Goal: Information Seeking & Learning: Learn about a topic

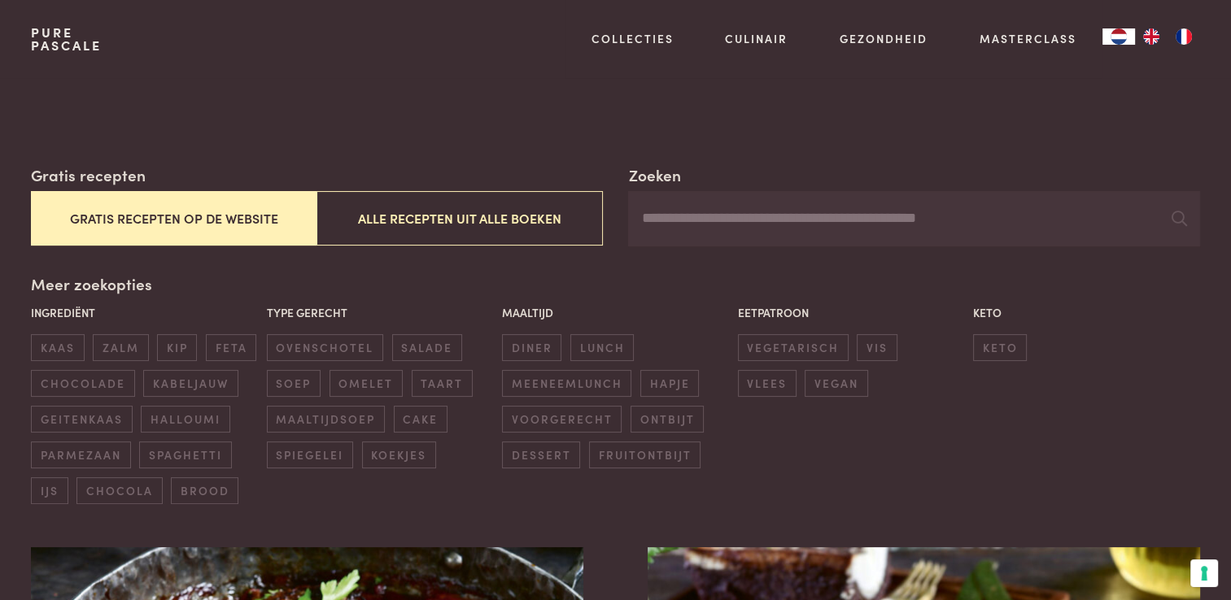
scroll to position [325, 0]
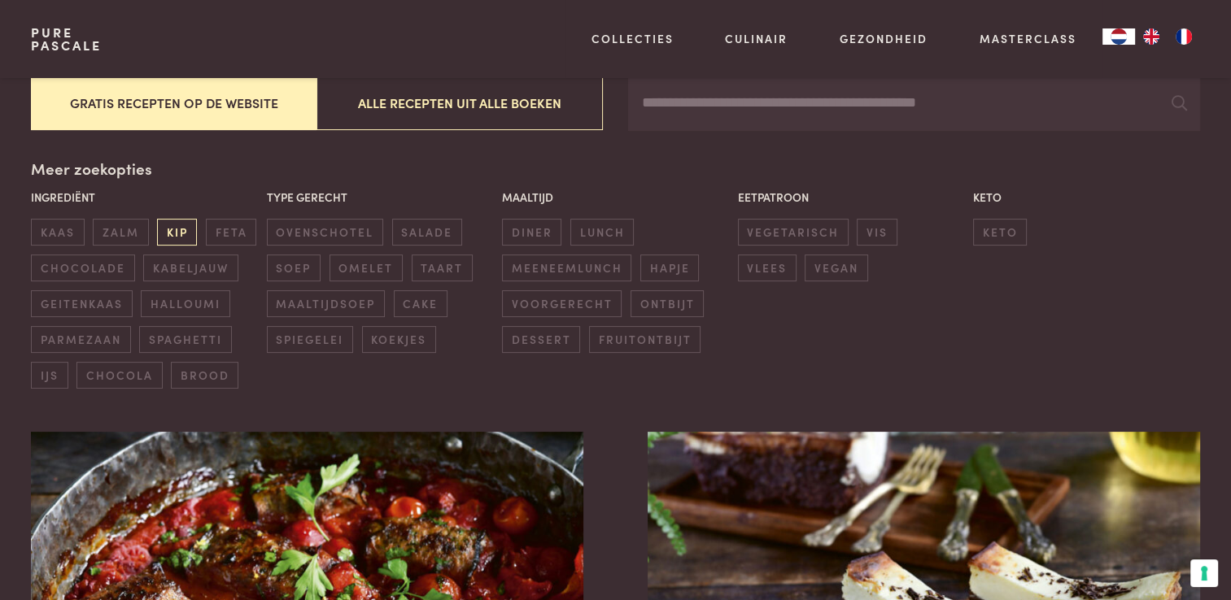
click at [164, 228] on span "kip" at bounding box center [177, 232] width 40 height 27
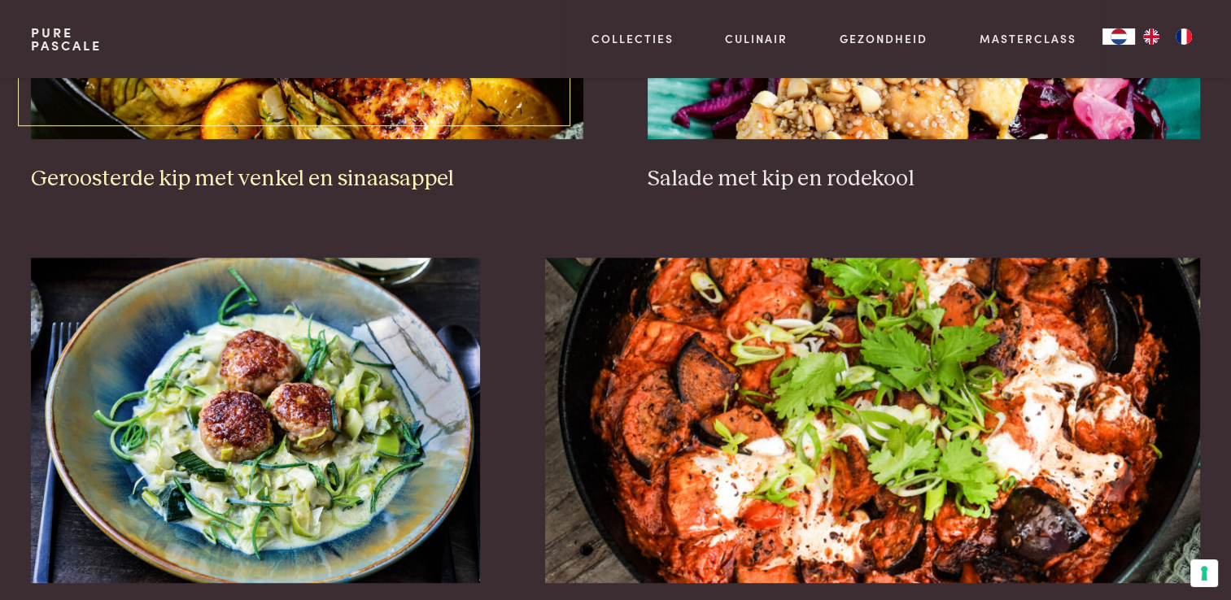
scroll to position [1106, 0]
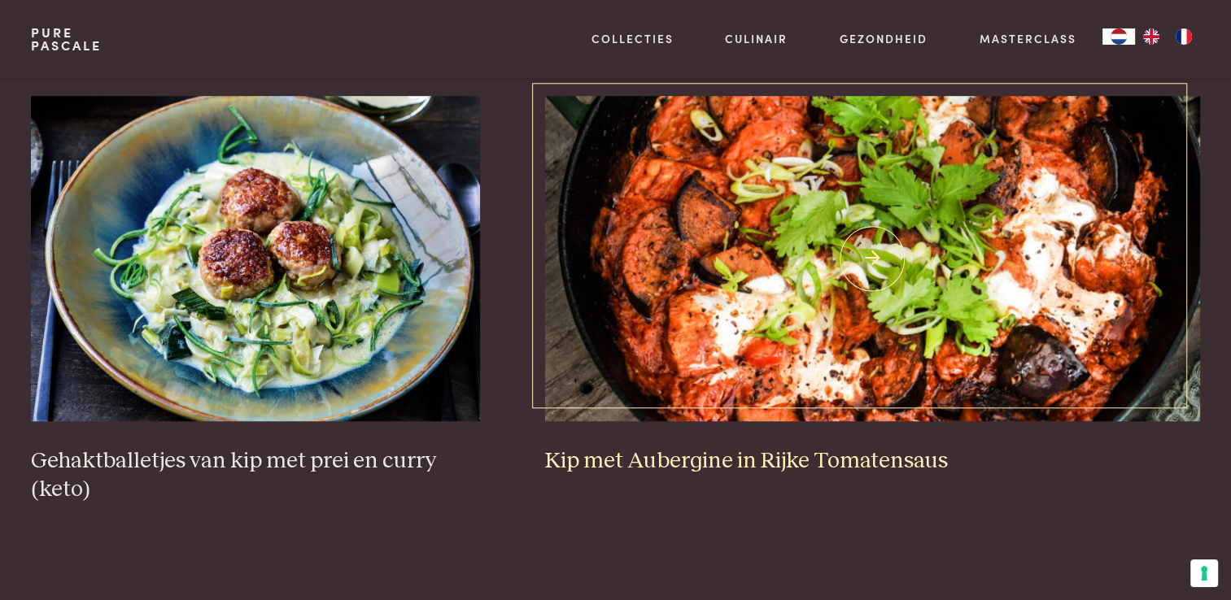
click at [734, 461] on h3 "Kip met Aubergine in Rijke Tomatensaus" at bounding box center [872, 461] width 655 height 28
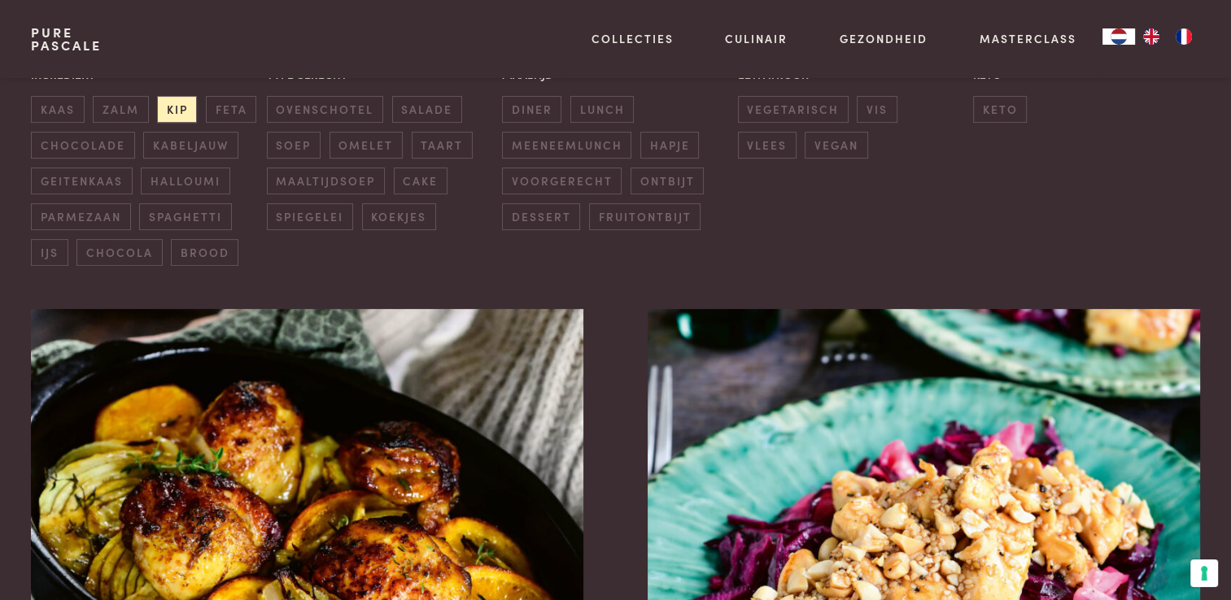
scroll to position [409, 0]
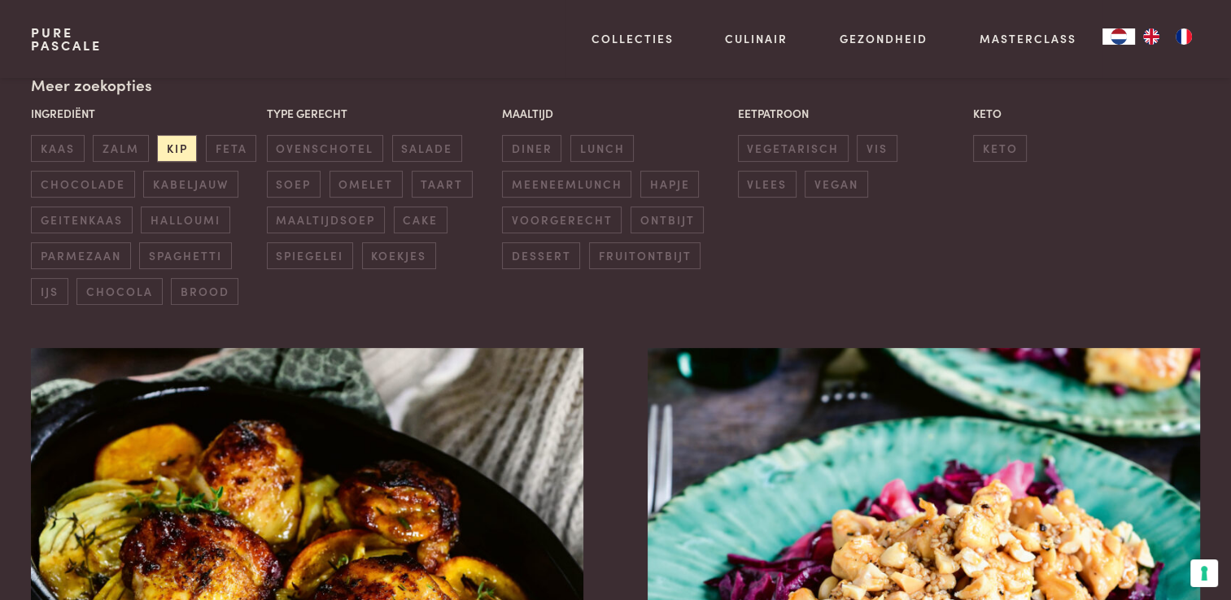
click at [141, 94] on div "Meer zoekopties Ingrediënt kaas zalm kip feta chocolade kabeljauw geitenkaas ha…" at bounding box center [615, 189] width 1168 height 232
click at [229, 94] on div "Meer zoekopties Ingrediënt kaas zalm kip feta chocolade kabeljauw geitenkaas ha…" at bounding box center [615, 189] width 1168 height 232
click at [534, 142] on span "diner" at bounding box center [531, 148] width 59 height 27
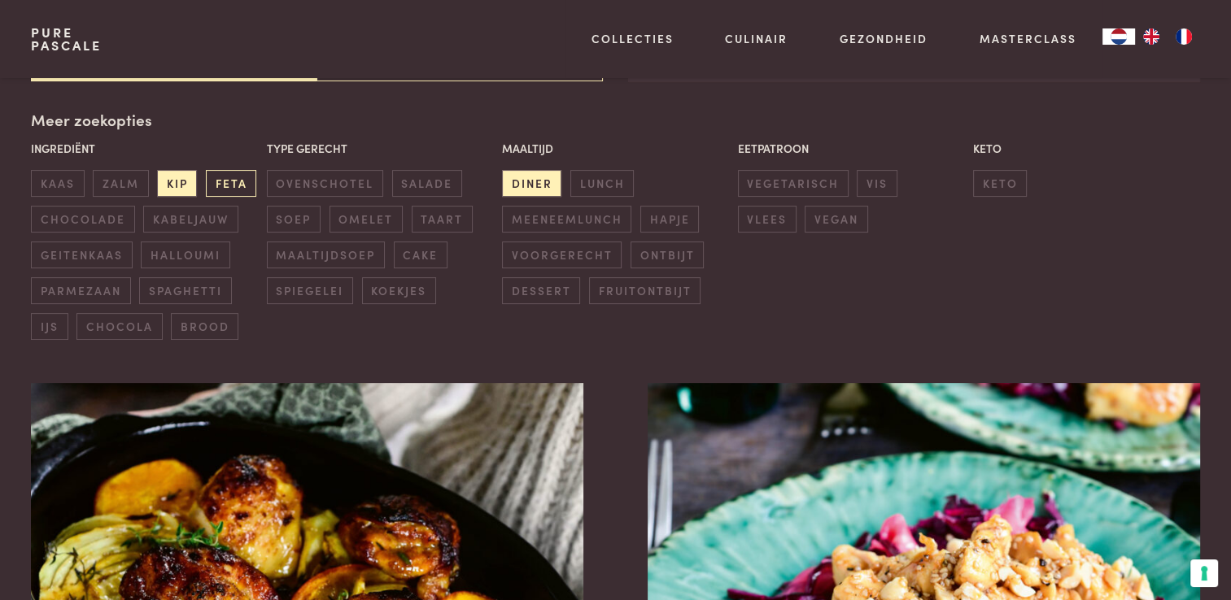
scroll to position [373, 0]
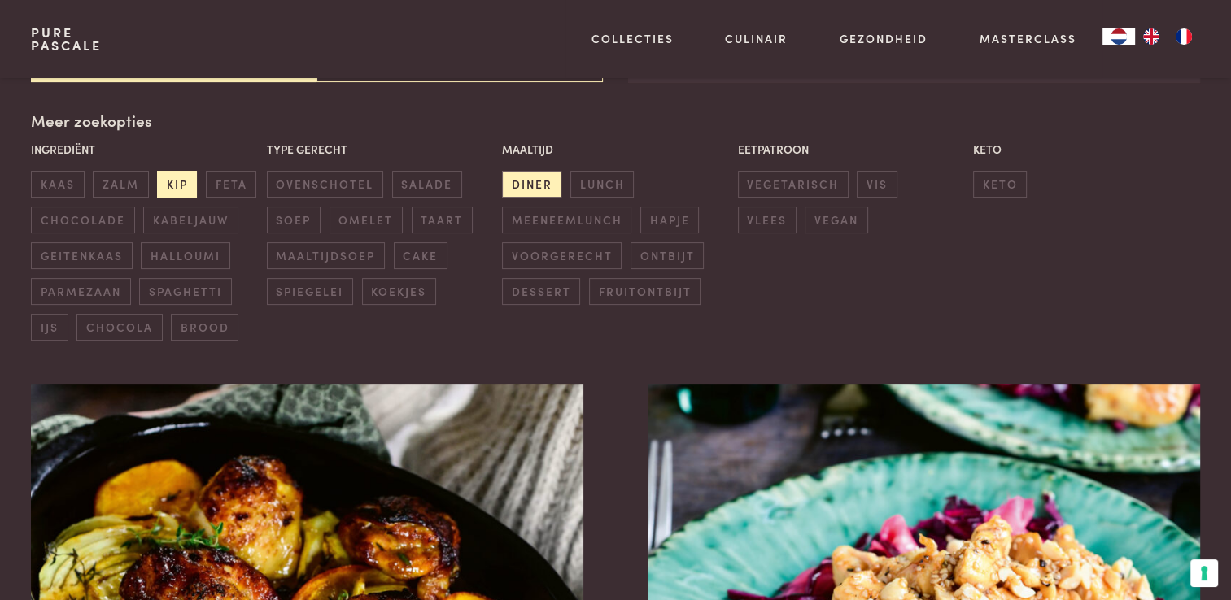
click at [190, 181] on span "kip" at bounding box center [177, 184] width 40 height 27
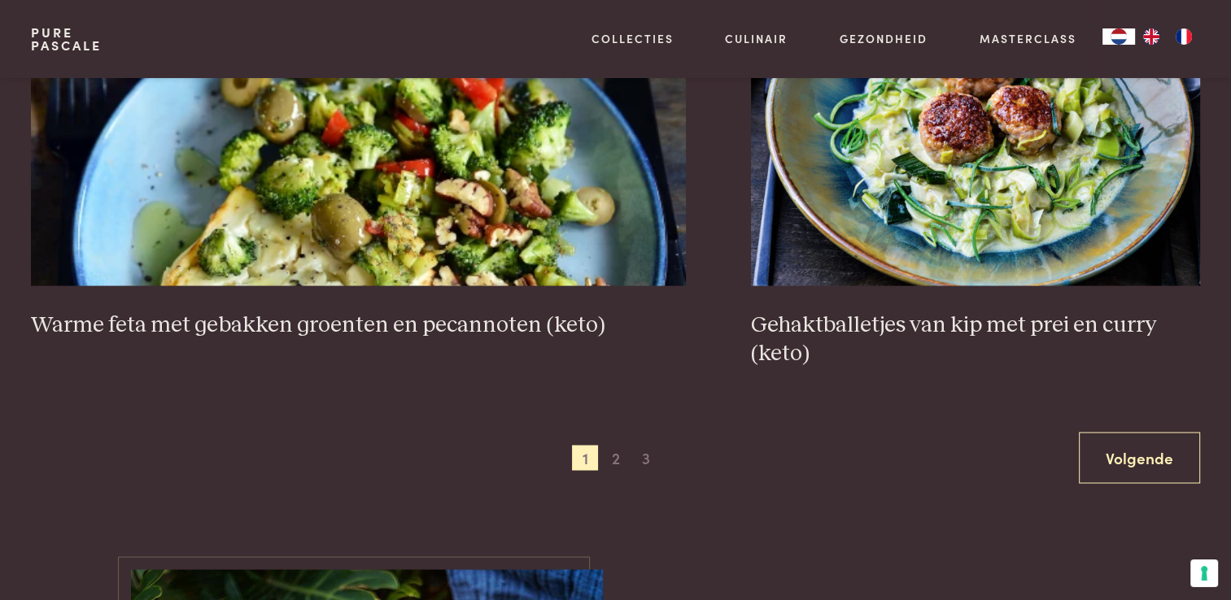
scroll to position [3140, 0]
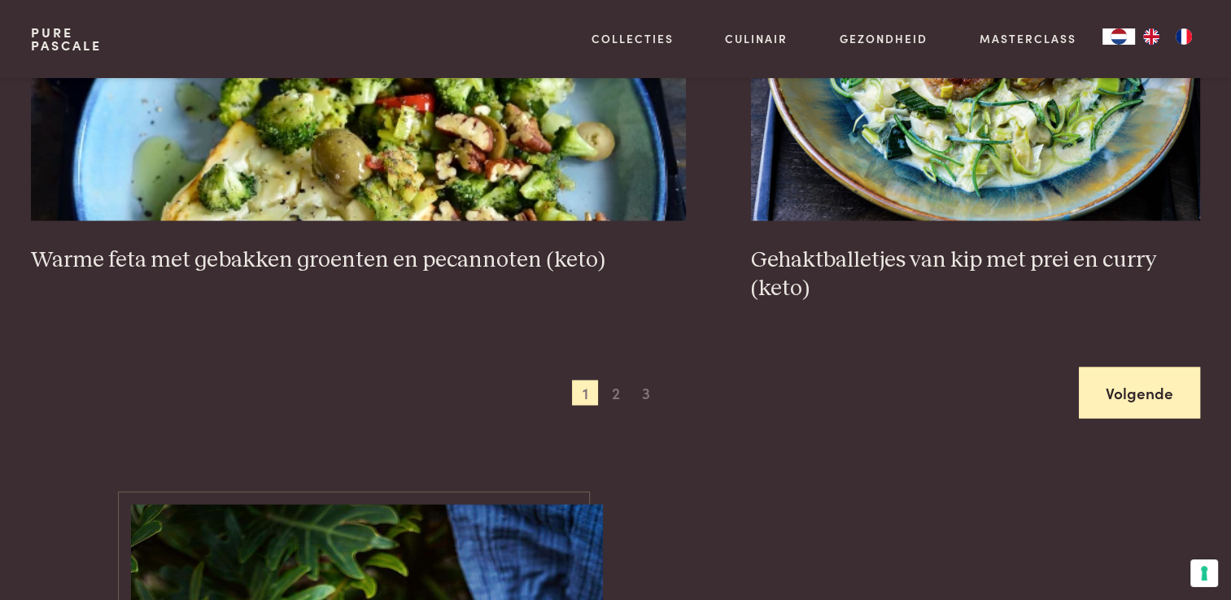
click at [1143, 395] on link "Volgende" at bounding box center [1139, 393] width 121 height 51
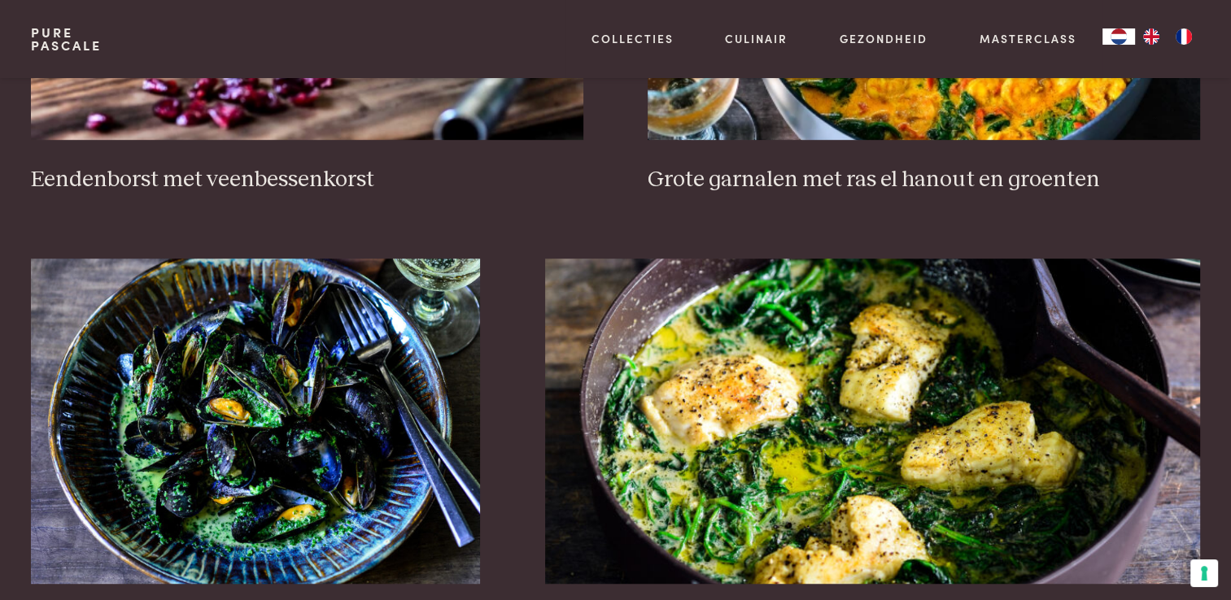
scroll to position [1106, 0]
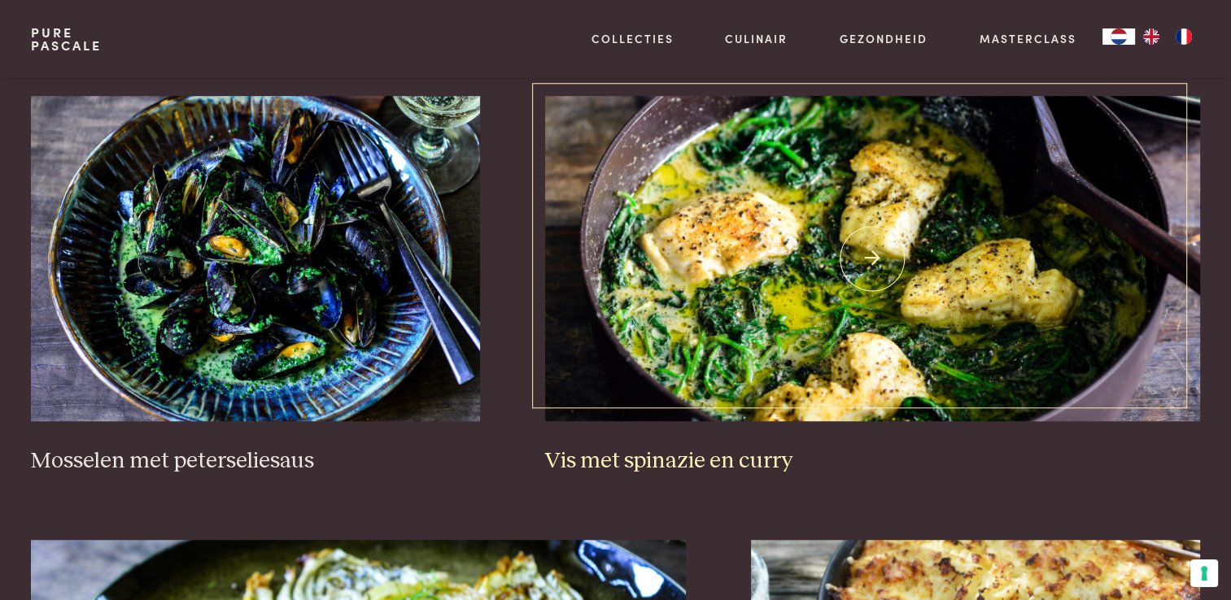
click at [670, 454] on h3 "Vis met spinazie en curry" at bounding box center [872, 461] width 655 height 28
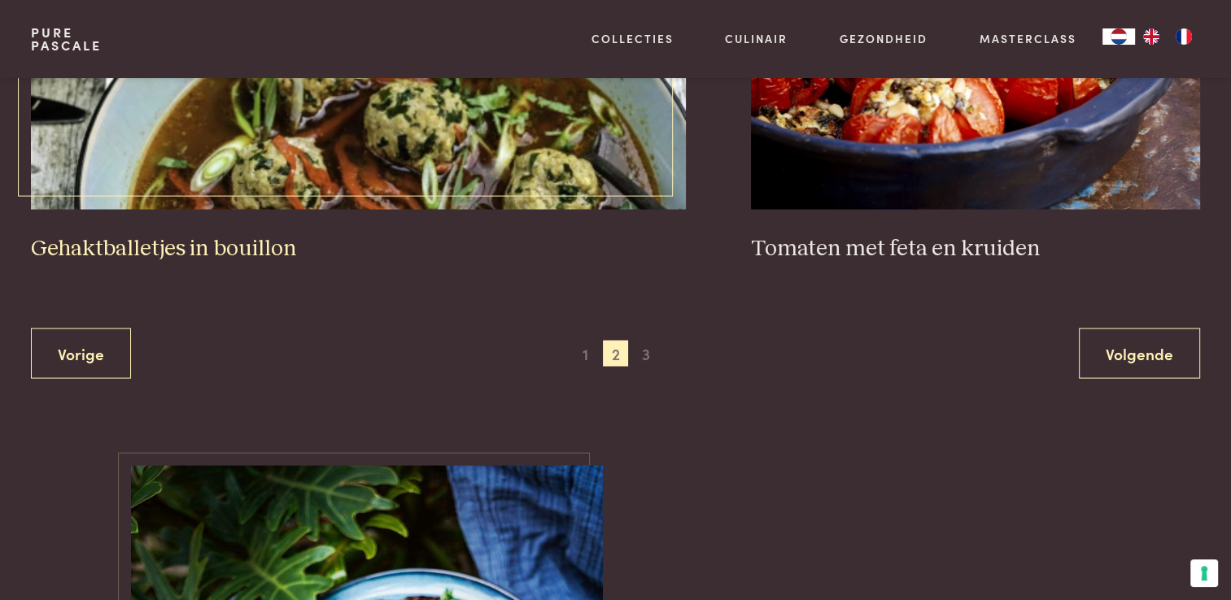
scroll to position [3140, 0]
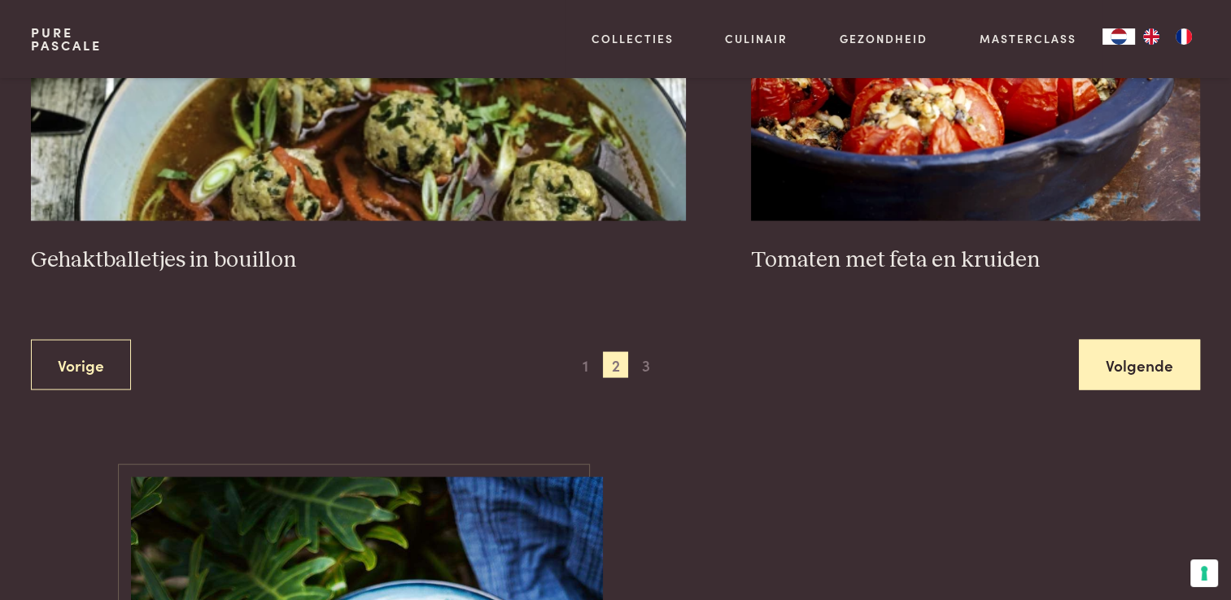
click at [1113, 361] on link "Volgende" at bounding box center [1139, 365] width 121 height 51
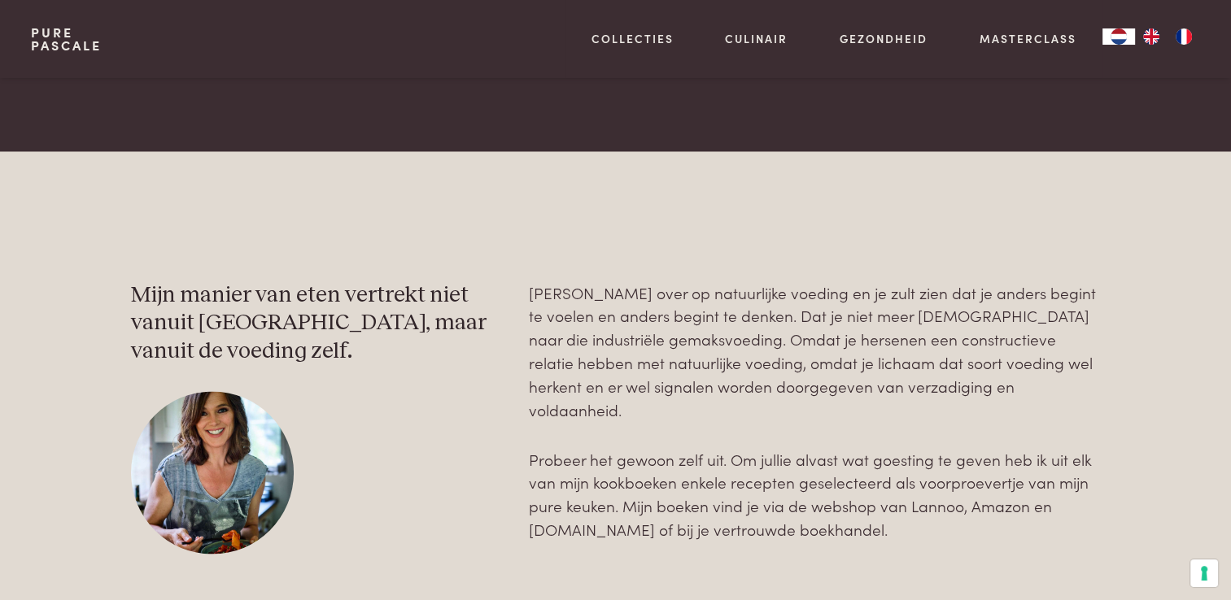
scroll to position [2733, 0]
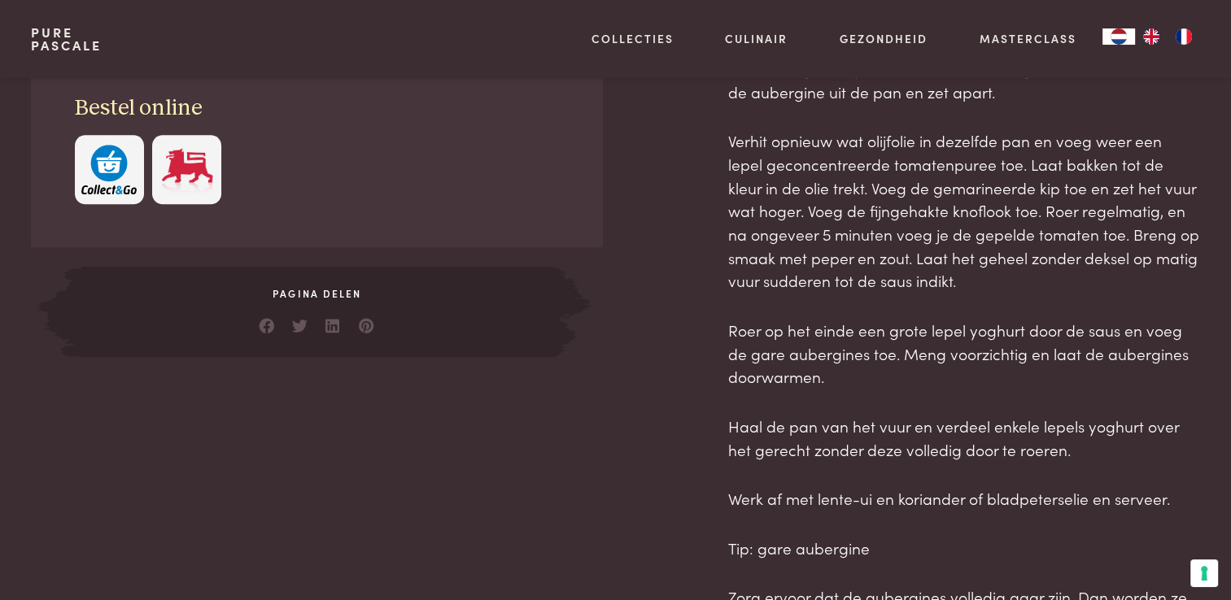
scroll to position [1058, 0]
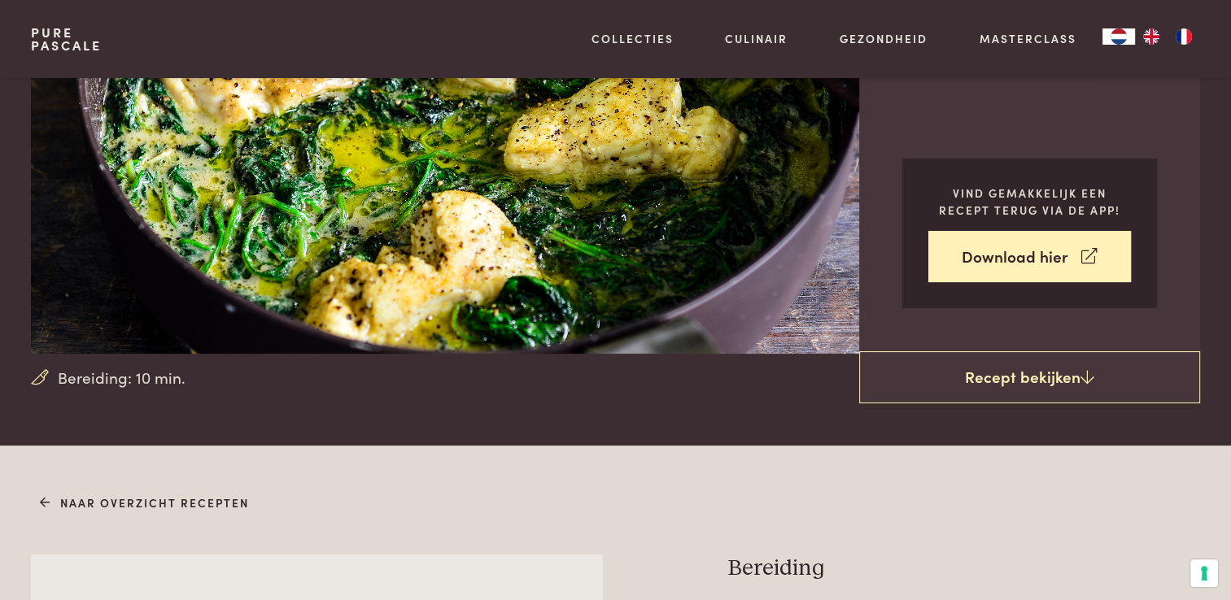
scroll to position [163, 0]
